Goal: Task Accomplishment & Management: Manage account settings

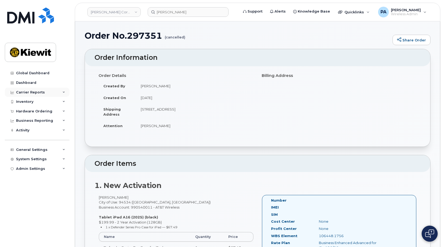
click at [23, 93] on div "Carrier Reports" at bounding box center [30, 92] width 29 height 4
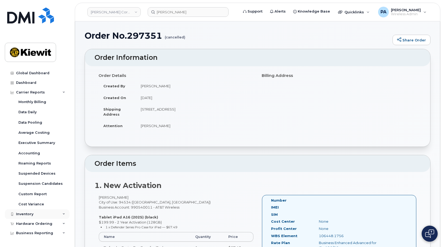
click at [25, 215] on div "Inventory" at bounding box center [24, 214] width 17 height 4
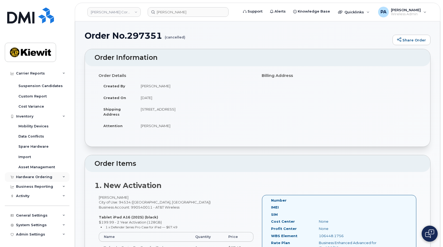
click at [26, 179] on div "Hardware Ordering" at bounding box center [34, 177] width 36 height 4
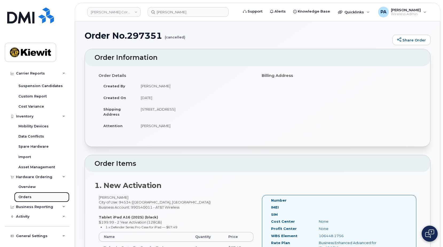
click at [23, 196] on div "Orders" at bounding box center [24, 197] width 13 height 5
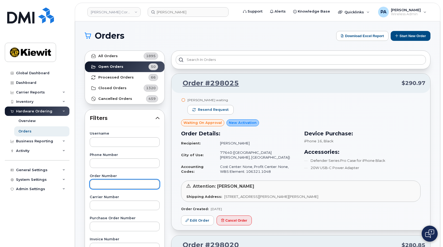
click at [102, 184] on input "text" at bounding box center [125, 184] width 70 height 10
paste input "297623"
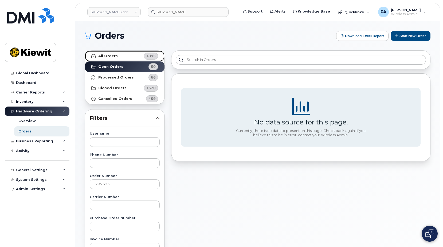
click at [119, 58] on link "All Orders 1895" at bounding box center [125, 56] width 80 height 11
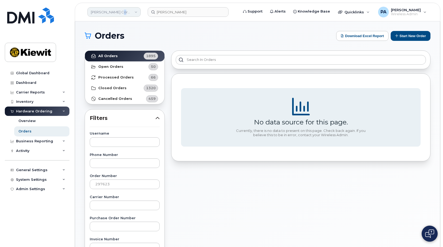
drag, startPoint x: 118, startPoint y: 8, endPoint x: 118, endPoint y: 11, distance: 3.0
click at [118, 11] on link "[PERSON_NAME] Corporation" at bounding box center [113, 12] width 53 height 10
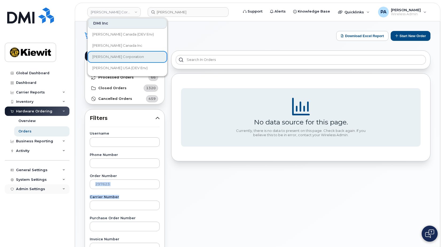
drag, startPoint x: 119, startPoint y: 185, endPoint x: 48, endPoint y: 190, distance: 71.5
click at [75, 190] on div "Kiewit Corporation DMI Inc Kiewit Canada (DEV Env) Kiewit Canada Inc Kiewit Cor…" at bounding box center [257, 224] width 365 height 407
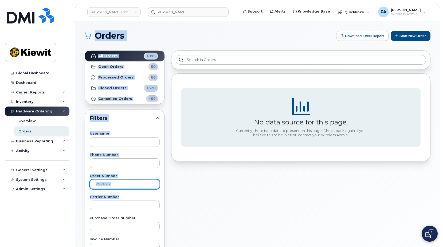
click at [122, 185] on input "297623" at bounding box center [125, 184] width 70 height 10
click at [114, 180] on input "297623" at bounding box center [125, 184] width 70 height 10
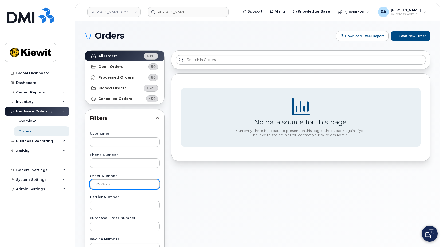
drag, startPoint x: 118, startPoint y: 183, endPoint x: 75, endPoint y: 185, distance: 43.0
click at [76, 184] on div "Orders Download Excel Report Start New Order All Orders 1895 Open Orders 50 Pro…" at bounding box center [257, 224] width 365 height 407
paste input "885"
type input "297885"
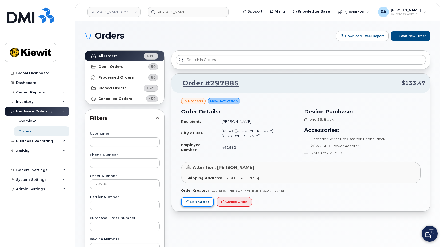
click at [197, 204] on link "Edit Order" at bounding box center [197, 202] width 33 height 10
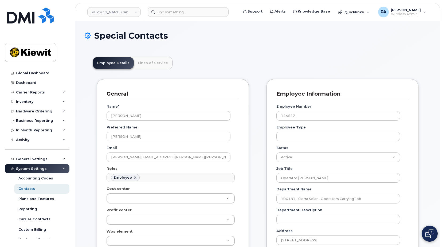
scroll to position [16, 0]
click at [35, 110] on div "Hardware Ordering" at bounding box center [34, 111] width 36 height 4
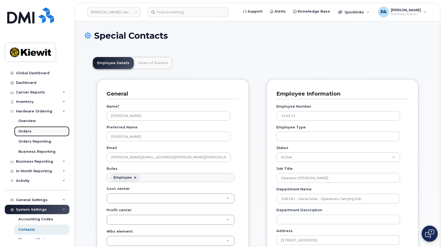
click at [27, 130] on div "Orders" at bounding box center [24, 131] width 13 height 5
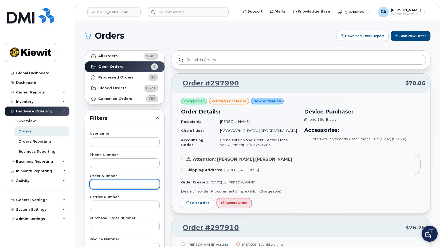
click at [108, 185] on input "text" at bounding box center [125, 184] width 70 height 10
paste input "297623"
type input "297623"
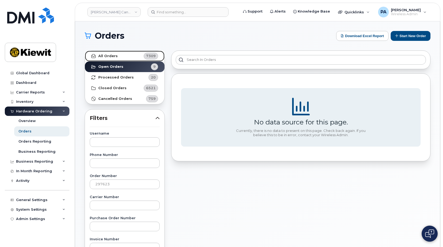
click at [145, 55] on div "7309" at bounding box center [151, 56] width 14 height 7
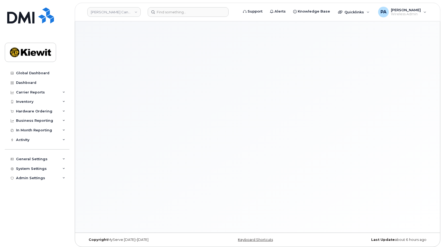
click at [124, 54] on div at bounding box center [257, 126] width 365 height 211
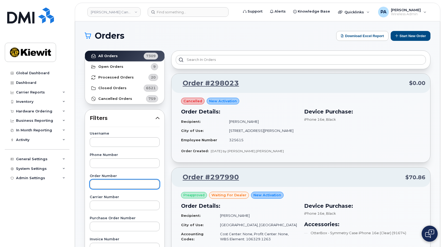
click at [114, 185] on input "text" at bounding box center [125, 184] width 70 height 10
paste input "297623"
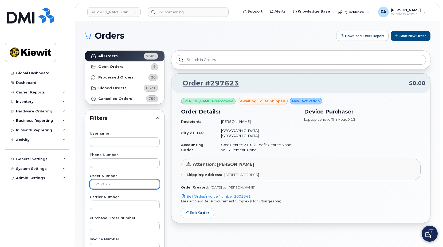
drag, startPoint x: 117, startPoint y: 185, endPoint x: 14, endPoint y: 189, distance: 103.4
click at [75, 185] on div "Kiewit Canada Inc Support Alerts Knowledge Base Quicklinks Suspend / Cancel Dev…" at bounding box center [257, 224] width 365 height 407
paste input "885"
type input "297885"
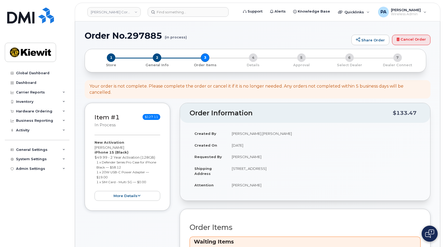
scroll to position [107, 0]
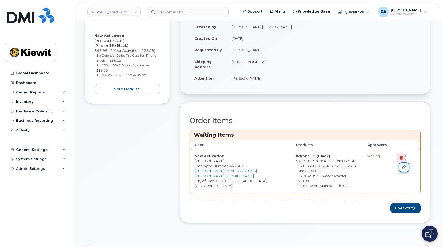
click at [402, 165] on icon at bounding box center [404, 167] width 4 height 4
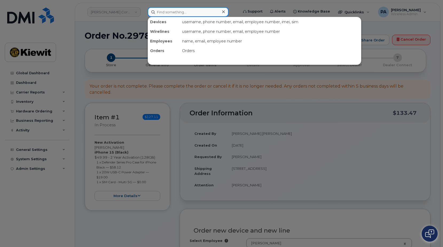
click at [176, 10] on input at bounding box center [188, 12] width 81 height 10
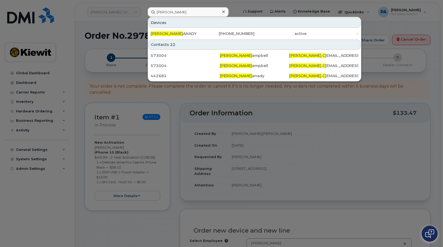
click at [312, 175] on div at bounding box center [221, 123] width 443 height 247
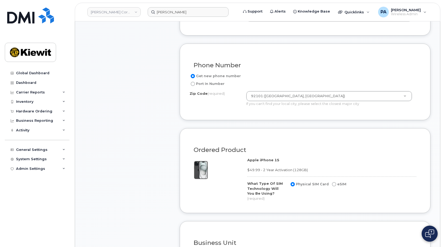
scroll to position [374, 0]
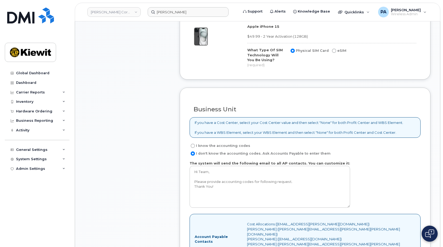
drag, startPoint x: 321, startPoint y: 143, endPoint x: 194, endPoint y: 144, distance: 127.3
click at [194, 150] on div "I don't know the accounting codes. Ask Accounts Payable to enter them" at bounding box center [302, 153] width 227 height 6
copy label "I don't know the accounting codes. Ask Accounts Payable to enter them"
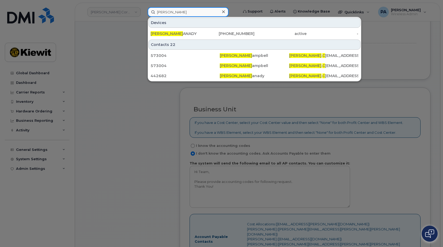
click at [183, 10] on input "[PERSON_NAME]" at bounding box center [188, 12] width 81 height 10
drag, startPoint x: 180, startPoint y: 11, endPoint x: 112, endPoint y: 7, distance: 68.5
click at [143, 7] on div "loren c Devices LOREN C ANADY 707-267-0770 active - Contacts 22 573004 Loren C …" at bounding box center [191, 12] width 96 height 10
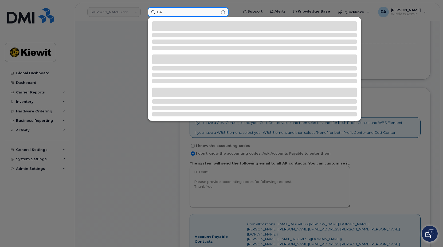
type input "B"
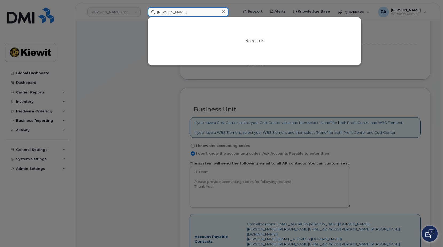
drag, startPoint x: 183, startPoint y: 12, endPoint x: 119, endPoint y: 10, distance: 63.5
click at [143, 10] on div "Paul Burns No results" at bounding box center [191, 12] width 96 height 10
type input "[PERSON_NAME]"
click at [251, 95] on div at bounding box center [221, 123] width 443 height 247
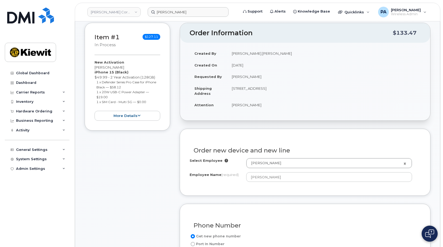
scroll to position [53, 0]
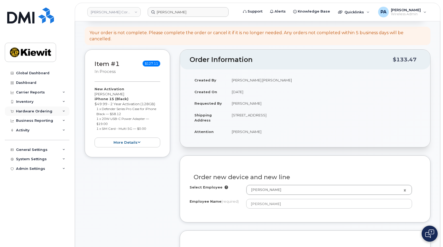
click at [48, 110] on div "Hardware Ordering" at bounding box center [34, 111] width 36 height 4
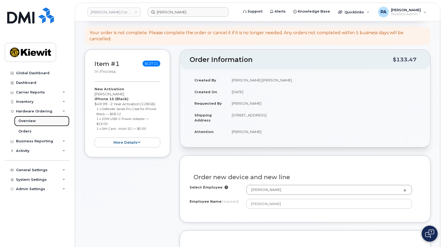
click at [30, 122] on div "Overview" at bounding box center [26, 120] width 17 height 5
click at [29, 131] on div "Orders" at bounding box center [24, 131] width 13 height 5
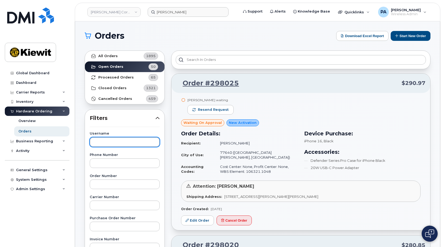
click at [113, 142] on input "text" at bounding box center [125, 142] width 70 height 10
type input "Paul burns"
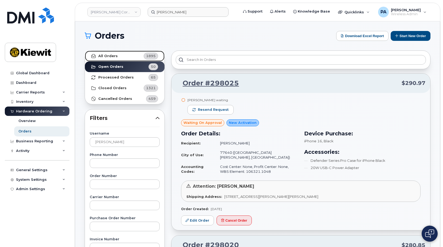
click at [132, 58] on link "All Orders 1895" at bounding box center [125, 56] width 80 height 11
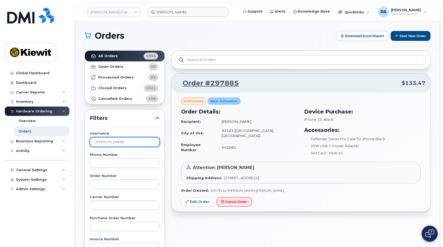
click at [131, 139] on input "Paul burns" at bounding box center [125, 142] width 70 height 10
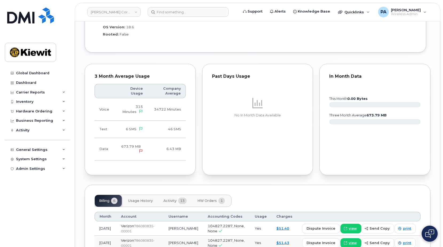
scroll to position [551, 0]
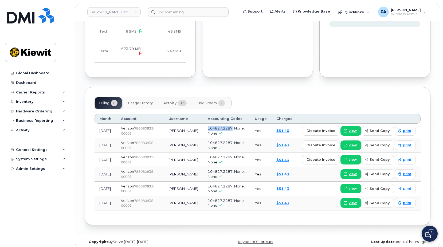
drag, startPoint x: 232, startPoint y: 123, endPoint x: 206, endPoint y: 123, distance: 25.4
click at [206, 124] on td "104827.2287, None, None" at bounding box center [226, 131] width 47 height 14
copy span "104827.2287"
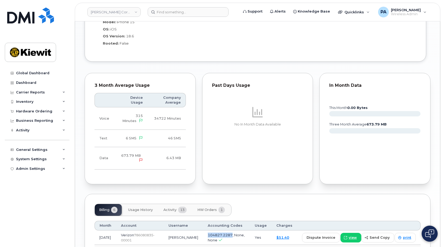
scroll to position [391, 0]
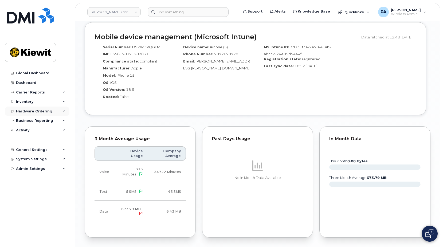
click at [41, 111] on div "Hardware Ordering" at bounding box center [34, 111] width 36 height 4
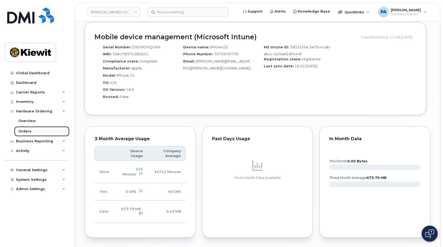
click at [24, 131] on div "Orders" at bounding box center [24, 131] width 13 height 5
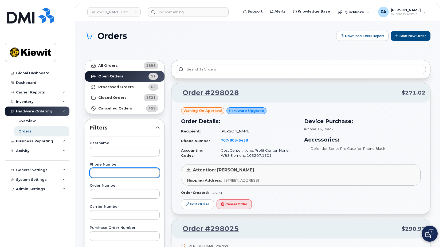
click at [105, 174] on input "text" at bounding box center [125, 173] width 70 height 10
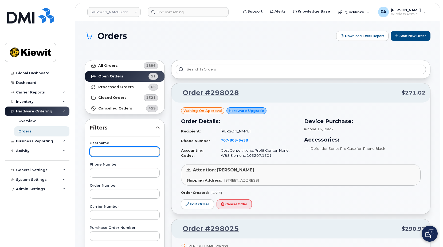
click at [107, 149] on input "text" at bounding box center [125, 152] width 70 height 10
type input "Paul Burns"
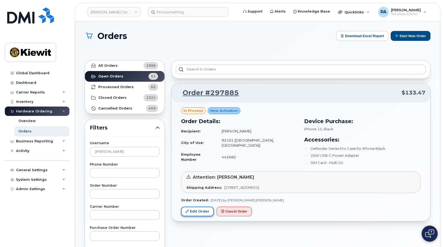
click at [197, 213] on link "Edit Order" at bounding box center [197, 212] width 33 height 10
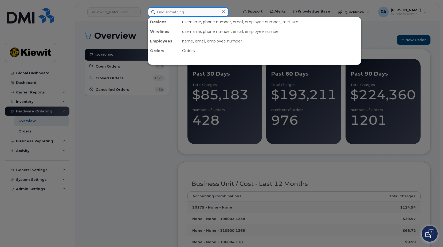
click at [181, 13] on input at bounding box center [188, 12] width 81 height 10
paste input "808-214-7195"
type input "808-214-7195"
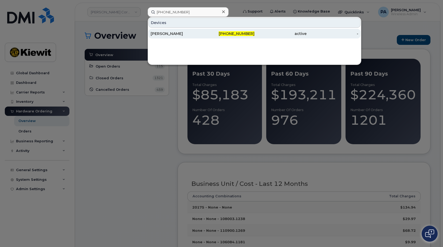
click at [173, 34] on div "Stephen Hornbeck" at bounding box center [177, 33] width 52 height 5
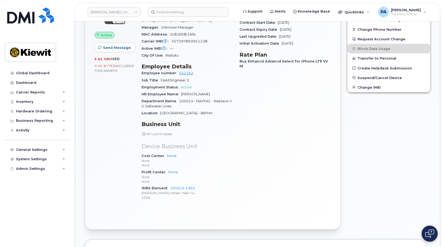
scroll to position [53, 0]
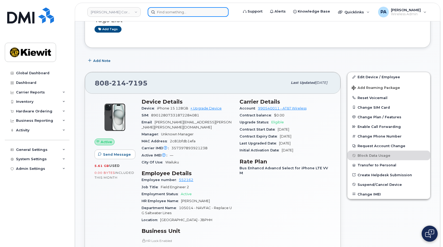
click at [208, 14] on input at bounding box center [188, 12] width 81 height 10
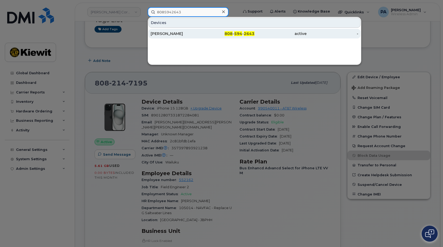
type input "8085942643"
click at [177, 34] on div "[PERSON_NAME]" at bounding box center [177, 33] width 52 height 5
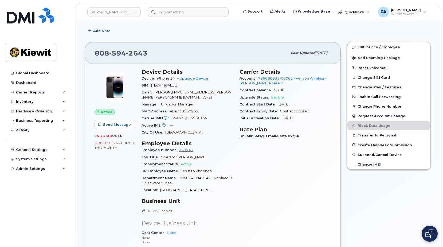
scroll to position [262, 0]
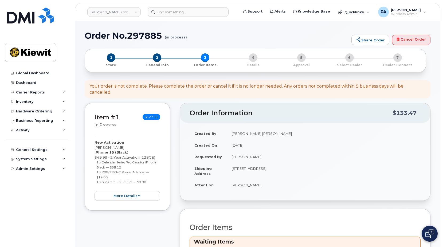
scroll to position [107, 0]
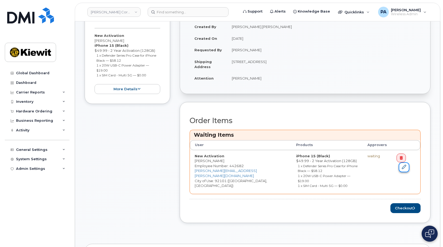
click at [402, 165] on icon at bounding box center [404, 167] width 4 height 4
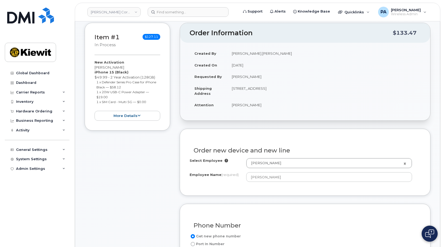
scroll to position [53, 0]
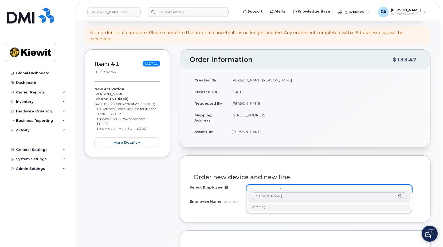
type input "[PERSON_NAME]"
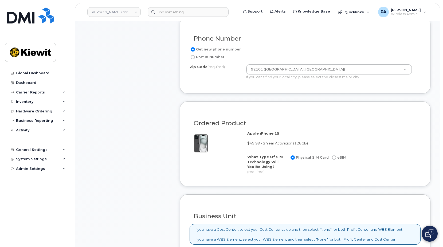
scroll to position [400, 0]
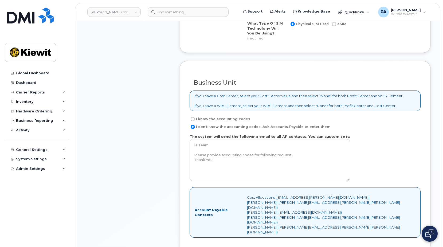
click at [216, 116] on label "I know the accounting codes" at bounding box center [219, 119] width 61 height 6
click at [195, 117] on input "I know the accounting codes" at bounding box center [193, 119] width 4 height 4
radio input "true"
select select
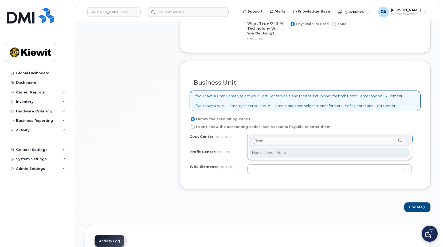
type input "None"
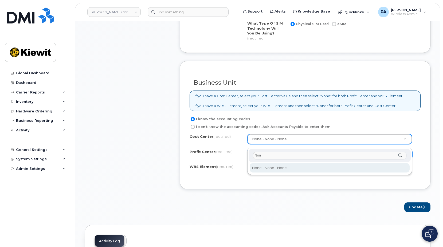
type input "None"
select select "None"
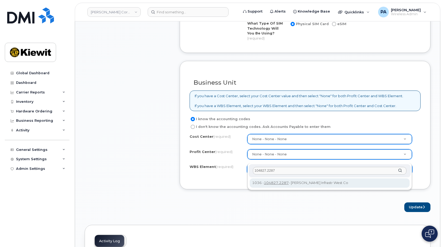
type input "104827.2287"
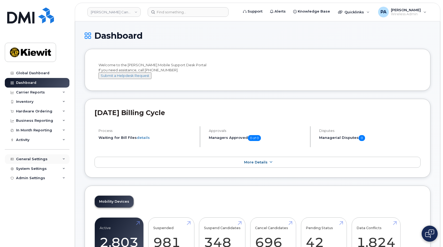
click at [35, 157] on div "General Settings" at bounding box center [37, 159] width 65 height 10
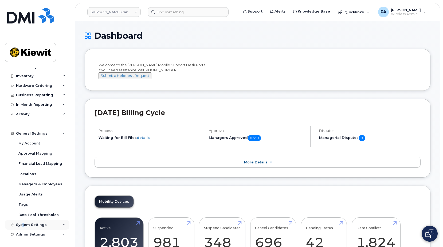
click at [23, 226] on div "System Settings" at bounding box center [37, 225] width 65 height 10
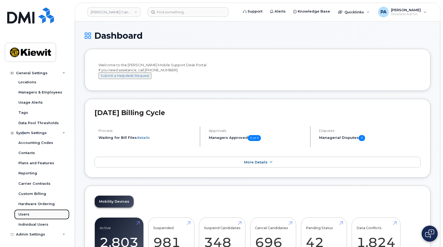
click at [23, 214] on div "Users" at bounding box center [23, 214] width 11 height 5
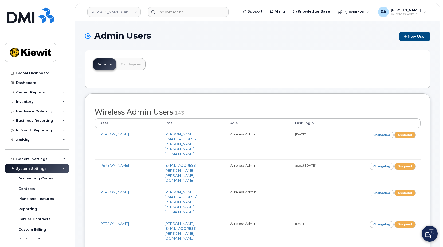
click at [362, 83] on div "Admins Employees" at bounding box center [258, 69] width 346 height 38
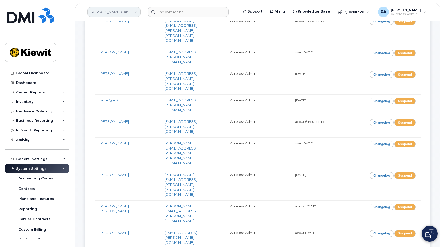
click at [125, 13] on link "Kiewit Canada Inc" at bounding box center [113, 12] width 53 height 10
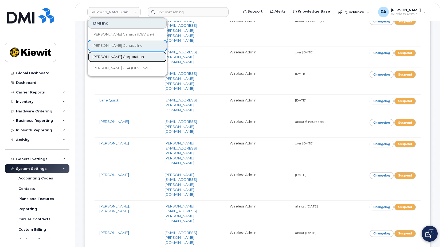
click at [113, 57] on span "[PERSON_NAME] Corporation" at bounding box center [118, 56] width 52 height 5
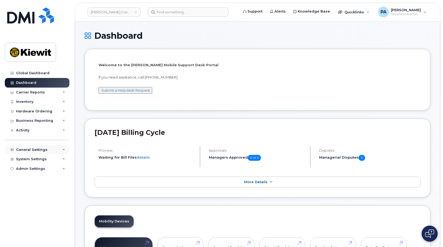
click at [28, 148] on div "General Settings" at bounding box center [31, 150] width 31 height 4
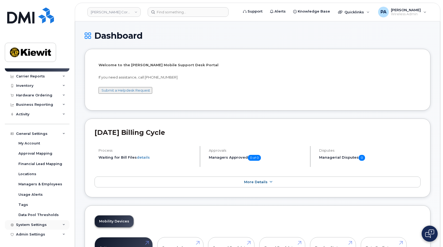
click at [29, 224] on div "System Settings" at bounding box center [37, 225] width 65 height 10
click at [29, 225] on div "System Settings" at bounding box center [31, 225] width 31 height 4
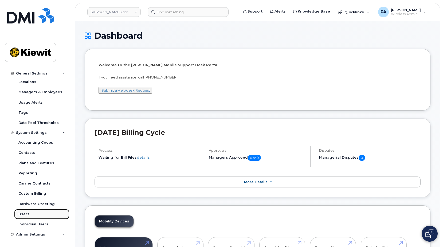
click at [23, 212] on div "Users" at bounding box center [23, 214] width 11 height 5
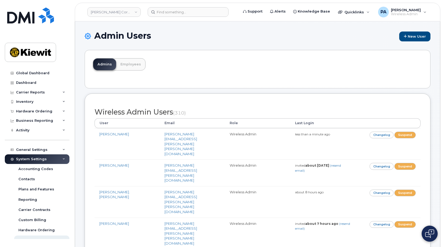
click at [234, 38] on h1 "Admin Users New User" at bounding box center [258, 36] width 346 height 10
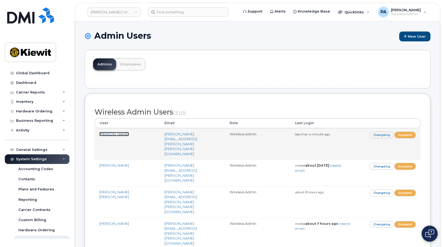
click at [117, 133] on link "[PERSON_NAME]" at bounding box center [114, 134] width 30 height 4
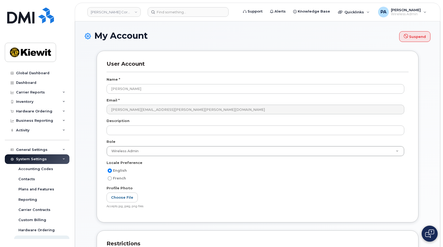
select select
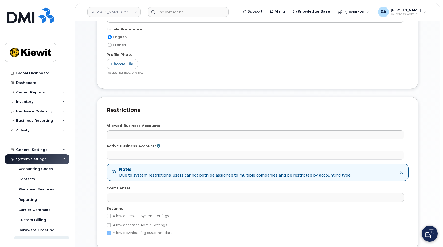
scroll to position [230, 0]
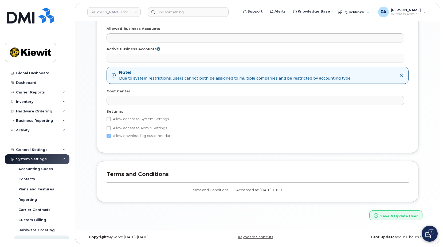
click at [130, 118] on label "Allow access to System Settings" at bounding box center [137, 119] width 62 height 6
click at [111, 118] on input "Allow access to System Settings" at bounding box center [108, 119] width 4 height 4
checkbox input "true"
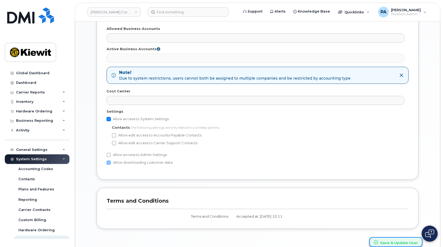
click at [400, 245] on button "Save & Update User" at bounding box center [395, 242] width 53 height 10
